Goal: Find specific page/section: Find specific page/section

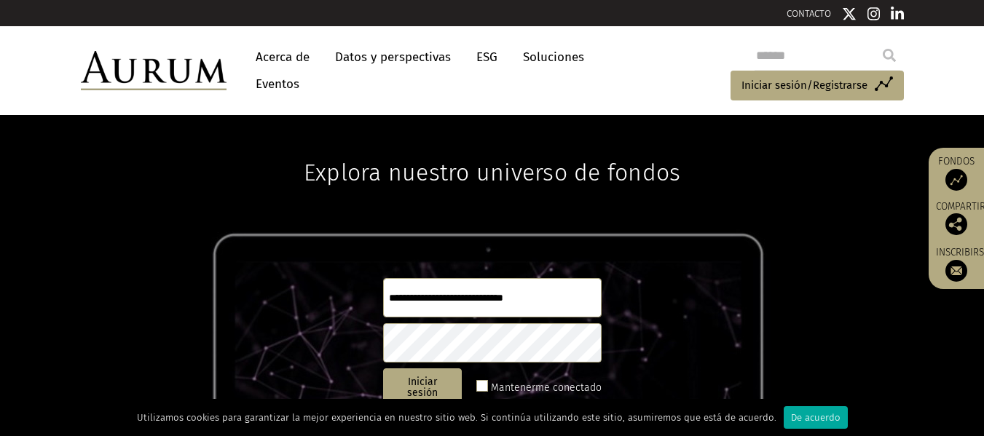
scroll to position [2, 0]
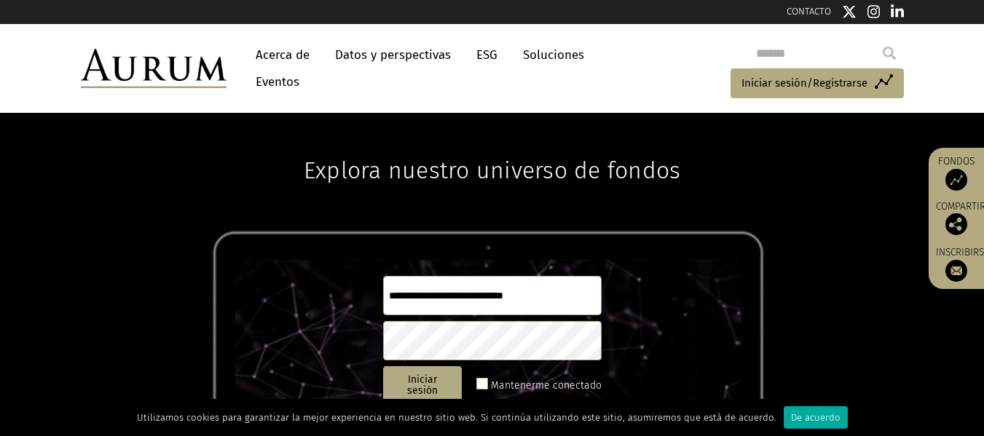
drag, startPoint x: 982, startPoint y: 114, endPoint x: 981, endPoint y: 146, distance: 31.4
click at [981, 146] on div "Explora nuestro universo de fondos Iniciar sesión Mantenerme conectado ¿Contras…" at bounding box center [492, 284] width 984 height 342
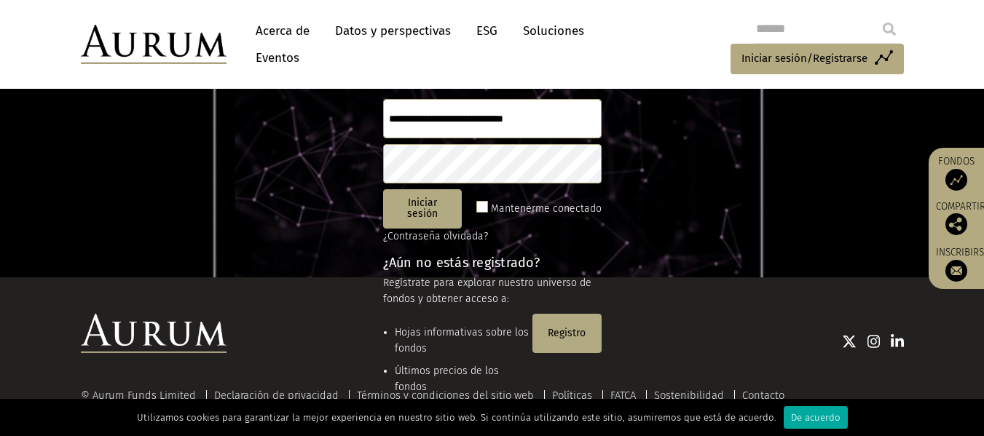
scroll to position [124, 0]
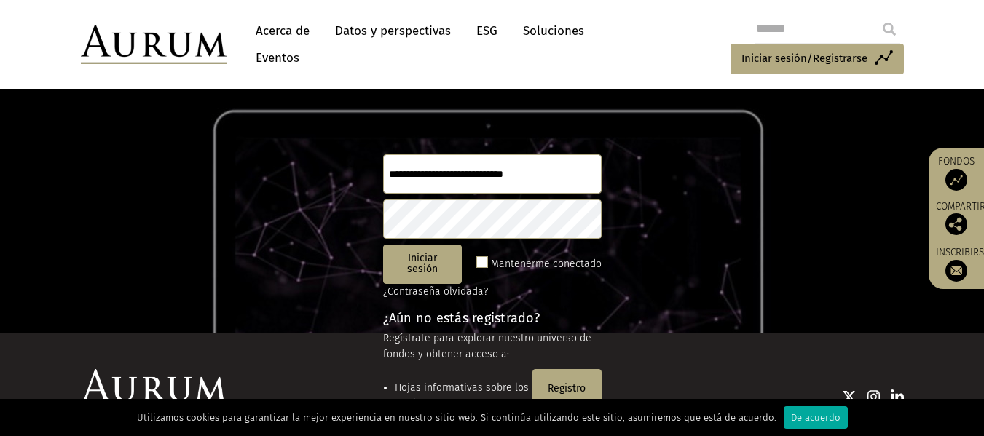
click at [966, 160] on font "Fondos" at bounding box center [956, 161] width 36 height 12
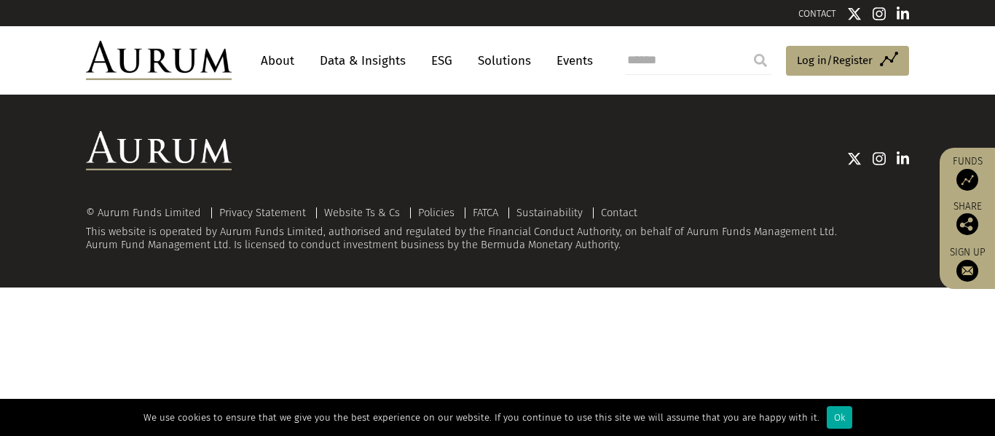
click at [966, 162] on link "Funds" at bounding box center [967, 173] width 41 height 36
